Goal: Task Accomplishment & Management: Manage account settings

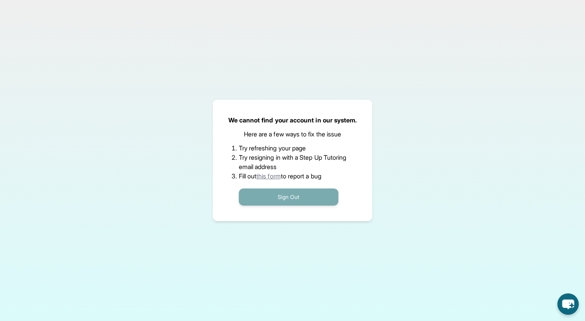
click at [288, 199] on button "Sign Out" at bounding box center [289, 197] width 100 height 17
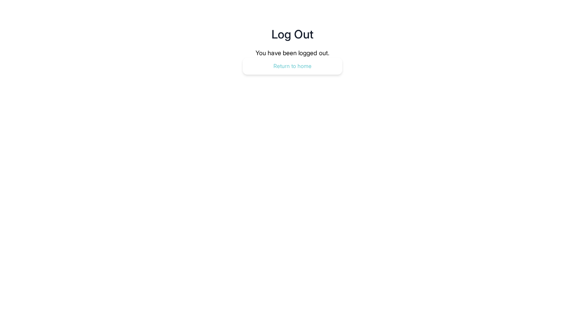
click at [297, 69] on button "Return to home" at bounding box center [293, 66] width 100 height 17
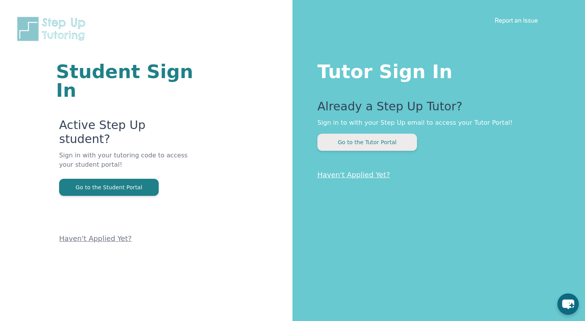
click at [364, 137] on button "Go to the Tutor Portal" at bounding box center [367, 142] width 100 height 17
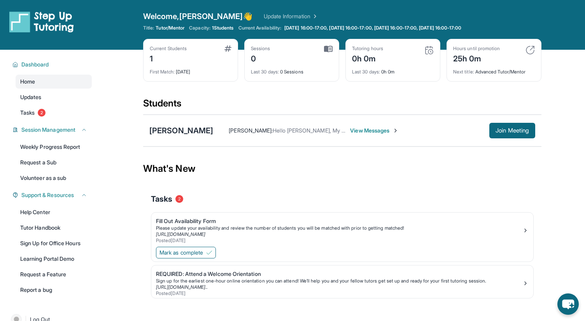
click at [350, 133] on span "View Messages" at bounding box center [374, 131] width 49 height 8
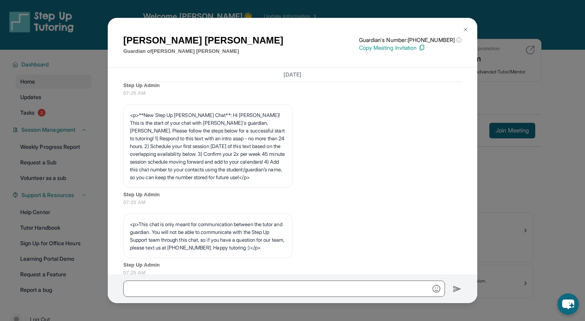
scroll to position [82, 0]
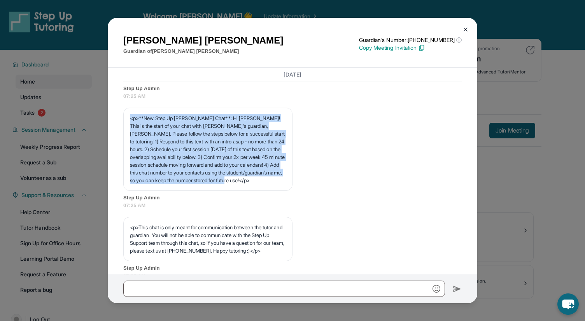
drag, startPoint x: 131, startPoint y: 118, endPoint x: 179, endPoint y: 191, distance: 87.9
click at [179, 184] on p "<p>**New Step Up [PERSON_NAME] Chat**: Hi [PERSON_NAME]! This is the start of y…" at bounding box center [208, 149] width 156 height 70
copy p "<p>**New Step Up [PERSON_NAME] Chat**: Hi [PERSON_NAME]! This is the start of y…"
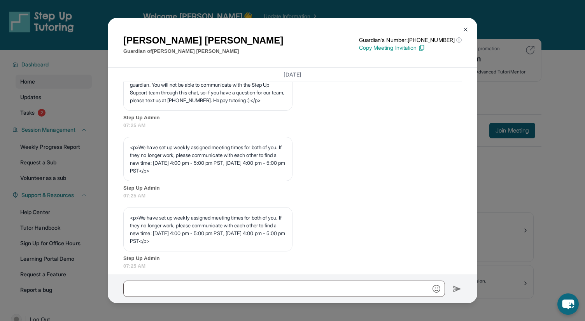
scroll to position [332, 0]
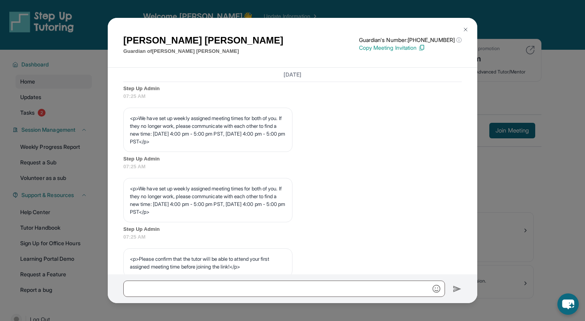
drag, startPoint x: 140, startPoint y: 140, endPoint x: 231, endPoint y: 166, distance: 94.7
click at [231, 145] on p "<p>We have set up weekly assigned meeting times for both of you. If they no lon…" at bounding box center [208, 129] width 156 height 31
copy p "We have set up weekly assigned meeting times for both of you. If they no longer…"
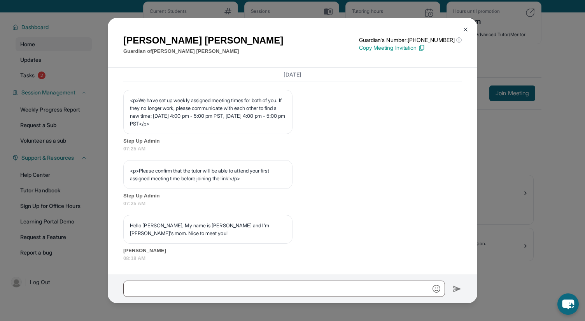
scroll to position [50, 0]
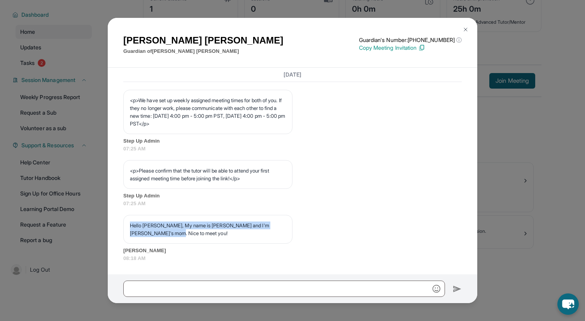
drag, startPoint x: 131, startPoint y: 225, endPoint x: 166, endPoint y: 239, distance: 37.8
click at [166, 239] on div "Hello [PERSON_NAME], My name is [PERSON_NAME] and I'm [PERSON_NAME]'s mom. Nice…" at bounding box center [207, 229] width 169 height 29
copy p "Hello [PERSON_NAME], My name is [PERSON_NAME] and I'm [PERSON_NAME]'s mom. Nice…"
click at [466, 27] on img at bounding box center [465, 29] width 6 height 6
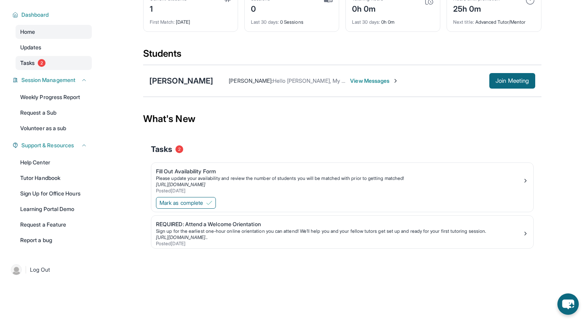
click at [59, 61] on link "Tasks 2" at bounding box center [54, 63] width 76 height 14
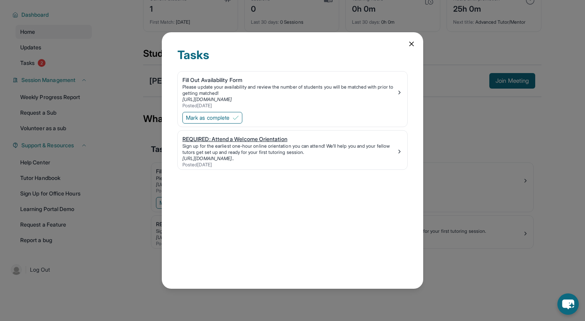
click at [398, 150] on img at bounding box center [399, 152] width 6 height 6
click at [352, 95] on div "Please update your availability and review the number of students you will be m…" at bounding box center [289, 90] width 214 height 12
click at [207, 118] on span "Mark as complete" at bounding box center [208, 118] width 44 height 8
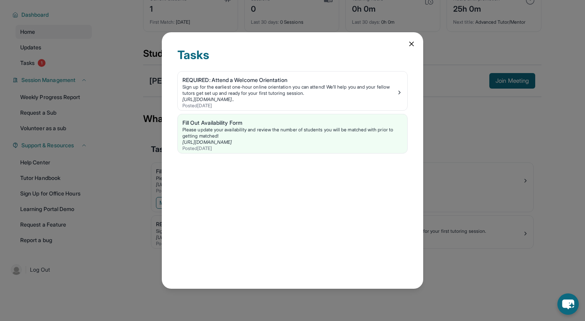
click at [410, 44] on icon at bounding box center [411, 44] width 8 height 8
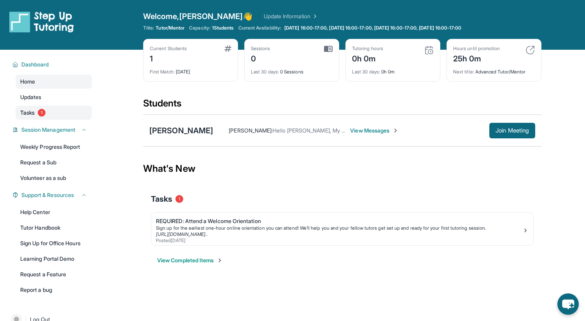
click at [41, 113] on span "1" at bounding box center [42, 113] width 8 height 8
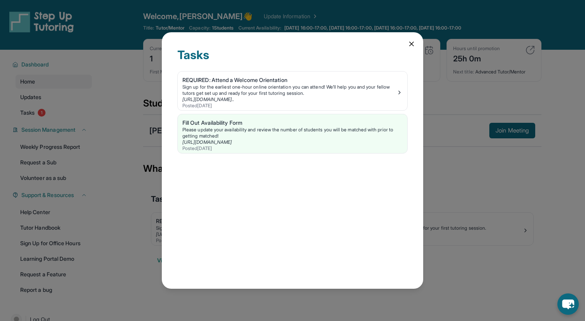
click at [411, 43] on icon at bounding box center [411, 44] width 4 height 4
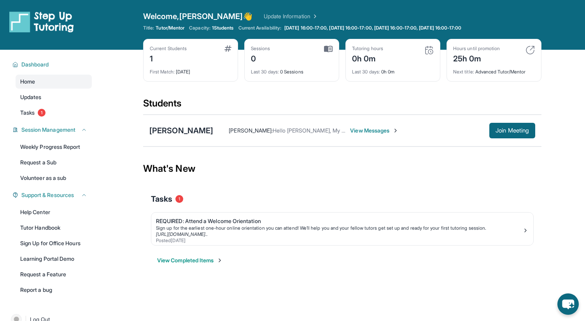
scroll to position [50, 0]
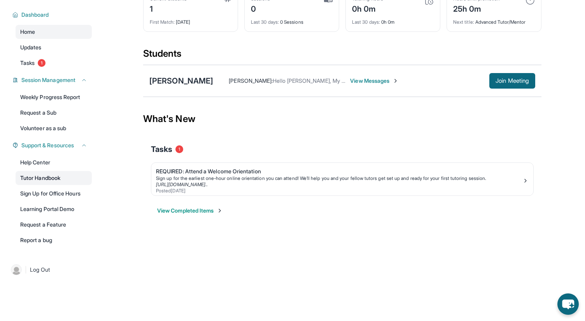
click at [55, 178] on link "Tutor Handbook" at bounding box center [54, 178] width 76 height 14
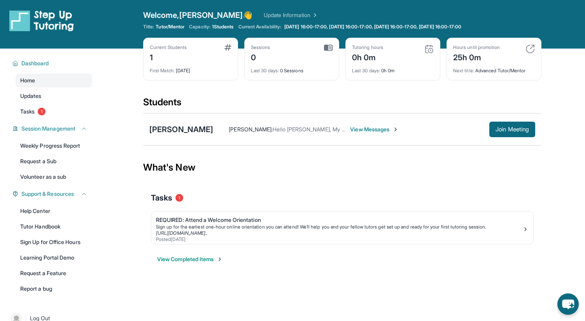
scroll to position [0, 0]
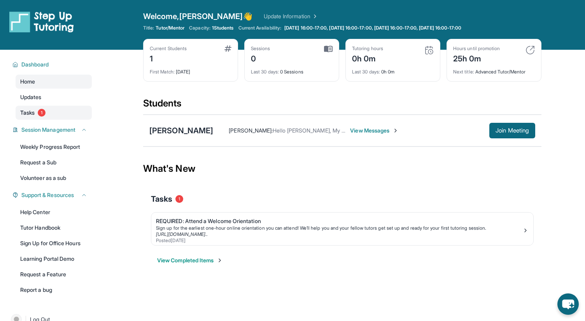
click at [44, 115] on span "1" at bounding box center [42, 113] width 8 height 8
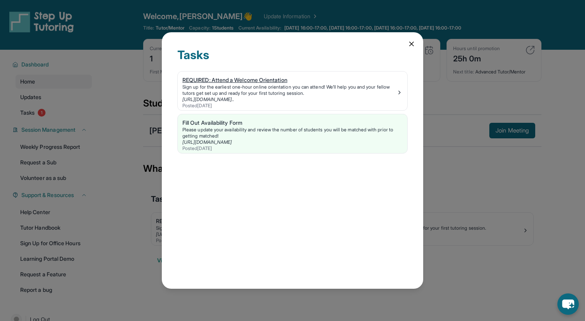
click at [245, 91] on div "Sign up for the earliest one-hour online orientation you can attend! We’ll help…" at bounding box center [289, 90] width 214 height 12
click at [410, 45] on icon at bounding box center [411, 44] width 8 height 8
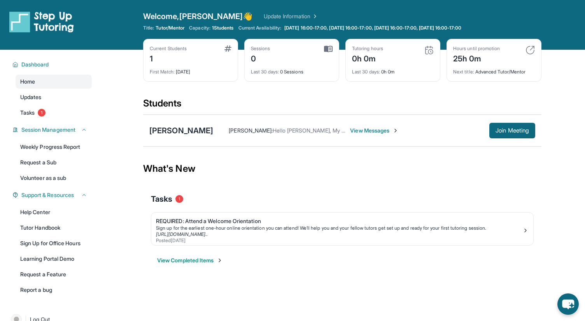
click at [360, 130] on span "View Messages" at bounding box center [374, 131] width 49 height 8
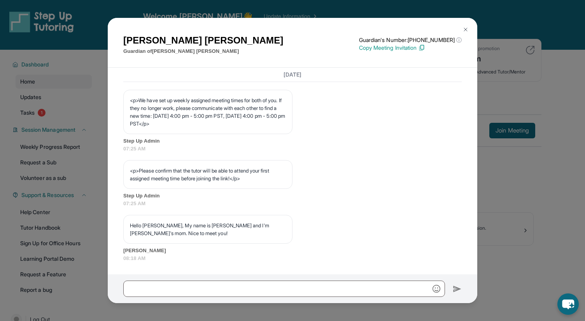
scroll to position [443, 0]
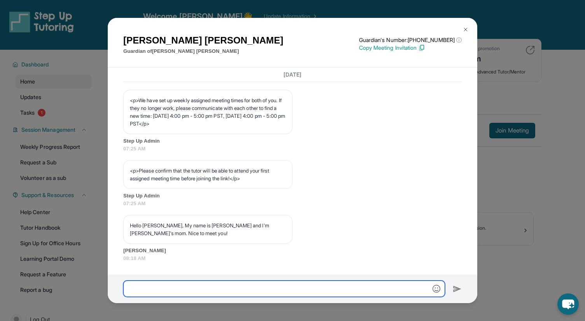
click at [180, 286] on input "text" at bounding box center [284, 289] width 322 height 16
paste input "**********"
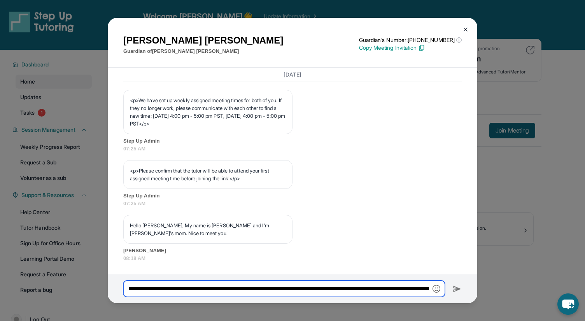
scroll to position [0, 835]
click at [141, 291] on input "**********" at bounding box center [284, 289] width 322 height 16
type input "**********"
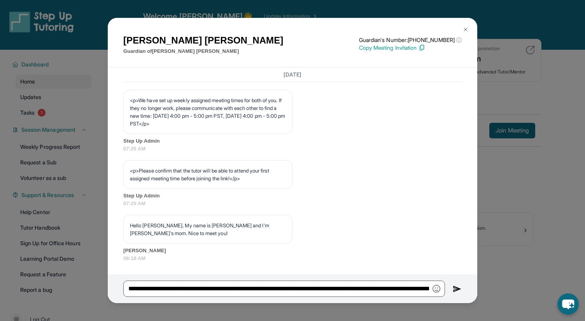
click at [458, 288] on img at bounding box center [457, 289] width 9 height 9
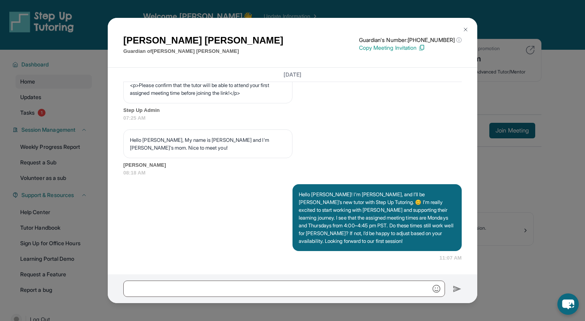
scroll to position [529, 0]
click at [466, 28] on img at bounding box center [465, 29] width 6 height 6
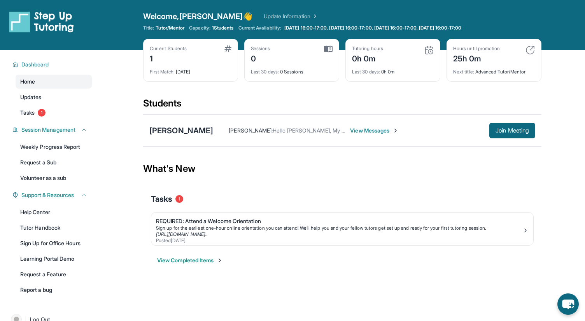
click at [35, 84] on span "Home" at bounding box center [27, 82] width 15 height 8
click at [36, 66] on span "Dashboard" at bounding box center [35, 65] width 28 height 8
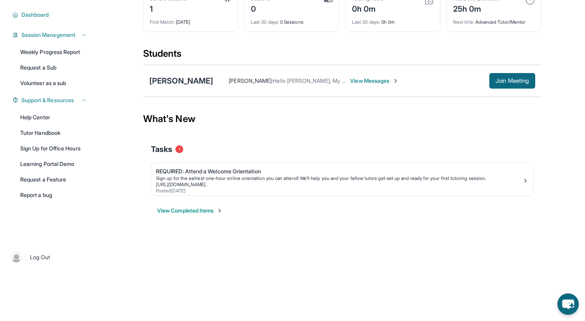
scroll to position [0, 0]
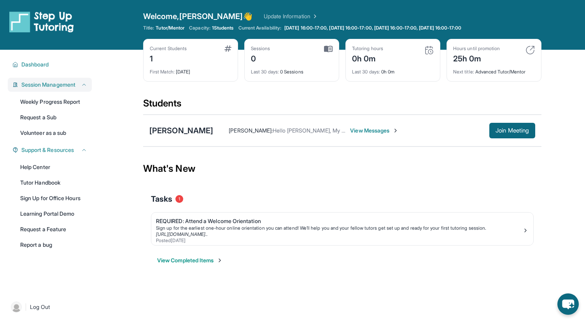
click at [39, 86] on span "Session Management" at bounding box center [48, 85] width 54 height 8
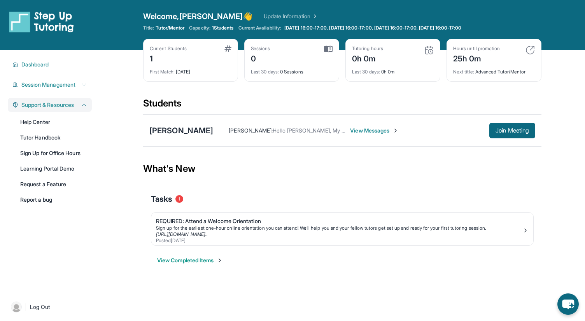
click at [37, 106] on span "Support & Resources" at bounding box center [47, 105] width 52 height 8
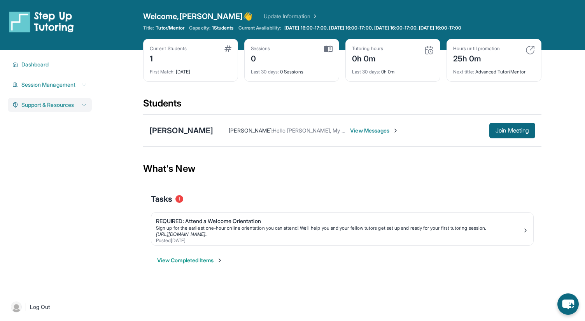
click at [37, 106] on span "Support & Resources" at bounding box center [47, 105] width 52 height 8
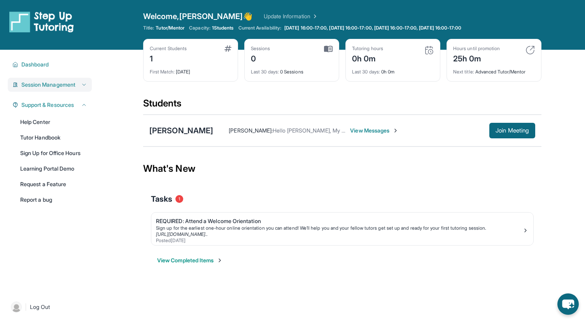
click at [38, 86] on span "Session Management" at bounding box center [48, 85] width 54 height 8
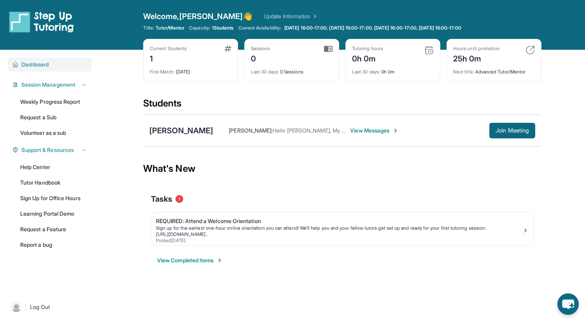
click at [40, 61] on span "Dashboard" at bounding box center [35, 65] width 28 height 8
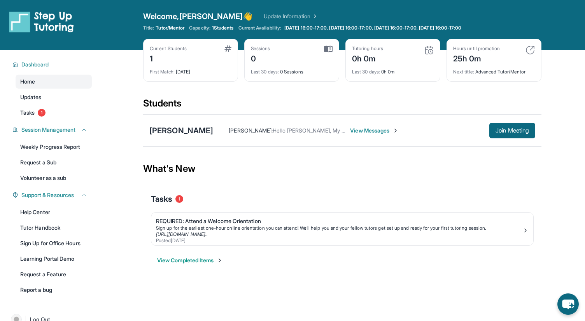
click at [180, 59] on div "1" at bounding box center [168, 58] width 37 height 12
click at [155, 129] on div "[PERSON_NAME]" at bounding box center [181, 130] width 64 height 11
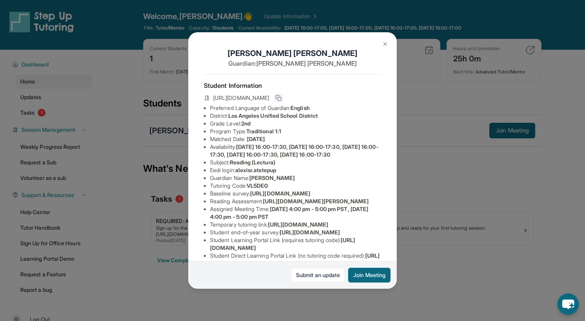
click at [280, 95] on icon at bounding box center [277, 96] width 3 height 3
click at [383, 43] on img at bounding box center [385, 44] width 6 height 6
